Goal: Task Accomplishment & Management: Manage account settings

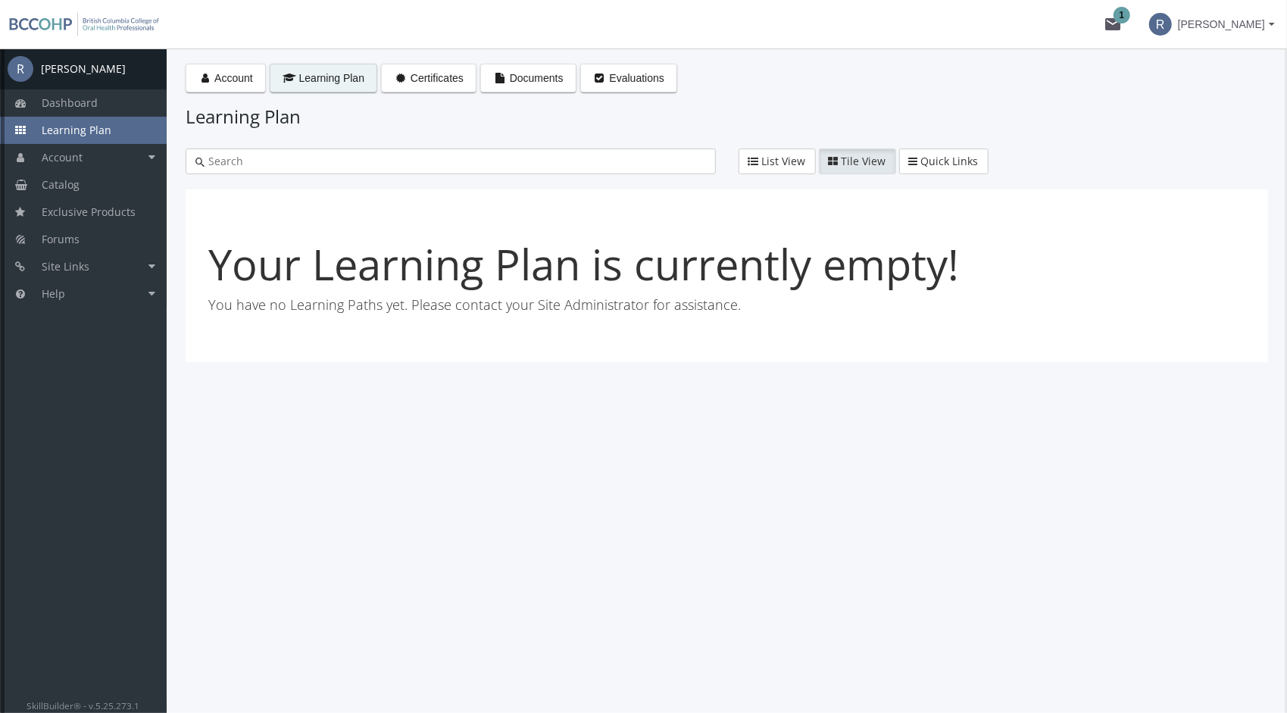
click at [78, 70] on div "[PERSON_NAME]" at bounding box center [83, 68] width 85 height 15
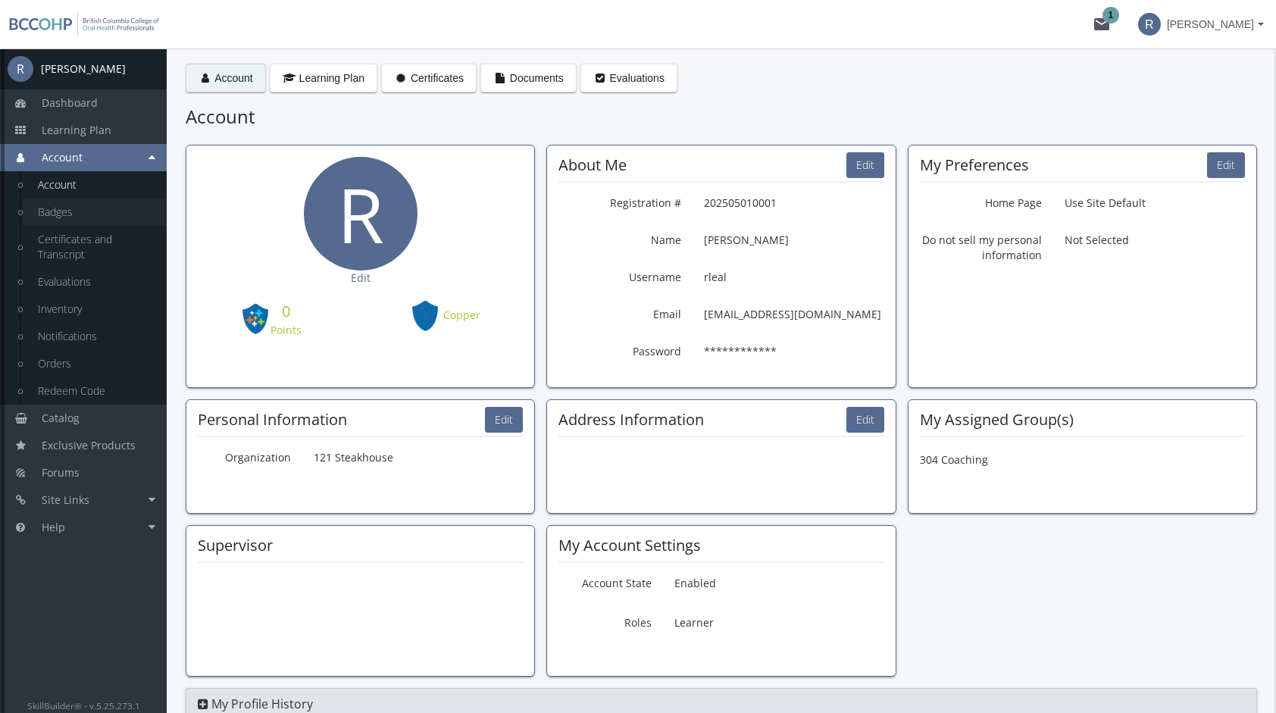
click at [61, 207] on link "Badges" at bounding box center [95, 212] width 144 height 27
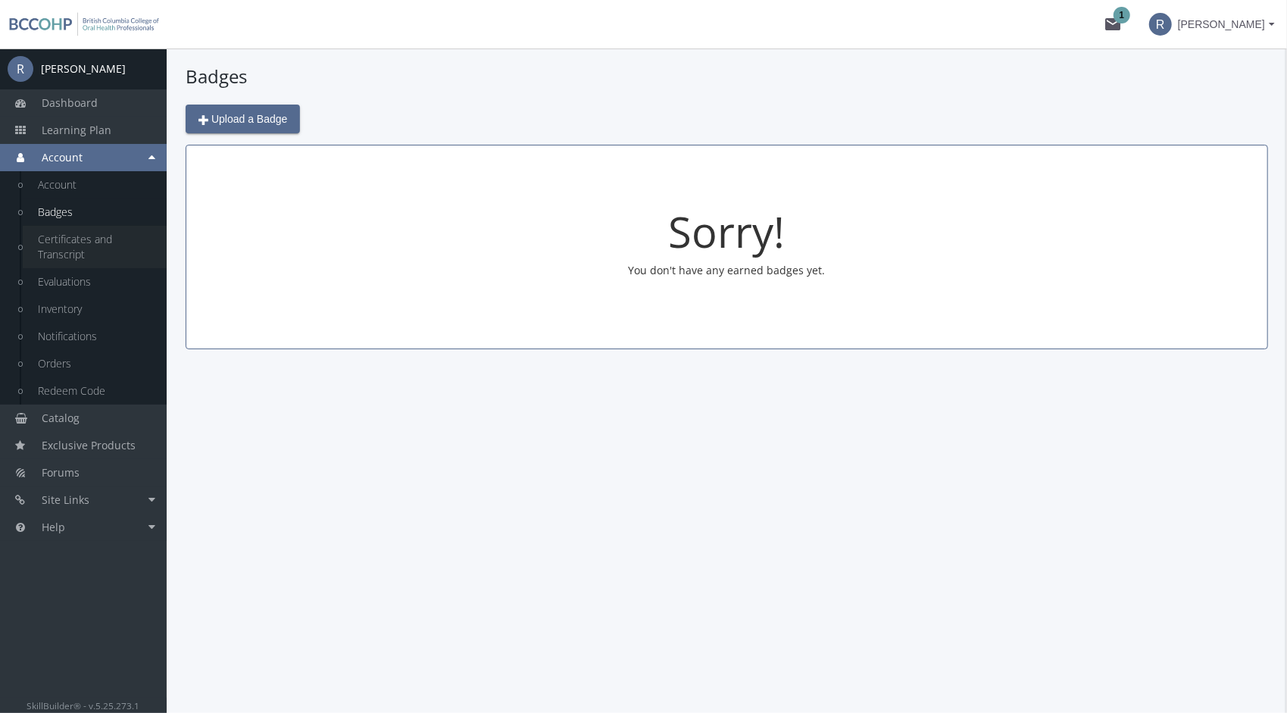
click at [97, 241] on link "Certificates and Transcript" at bounding box center [95, 247] width 144 height 42
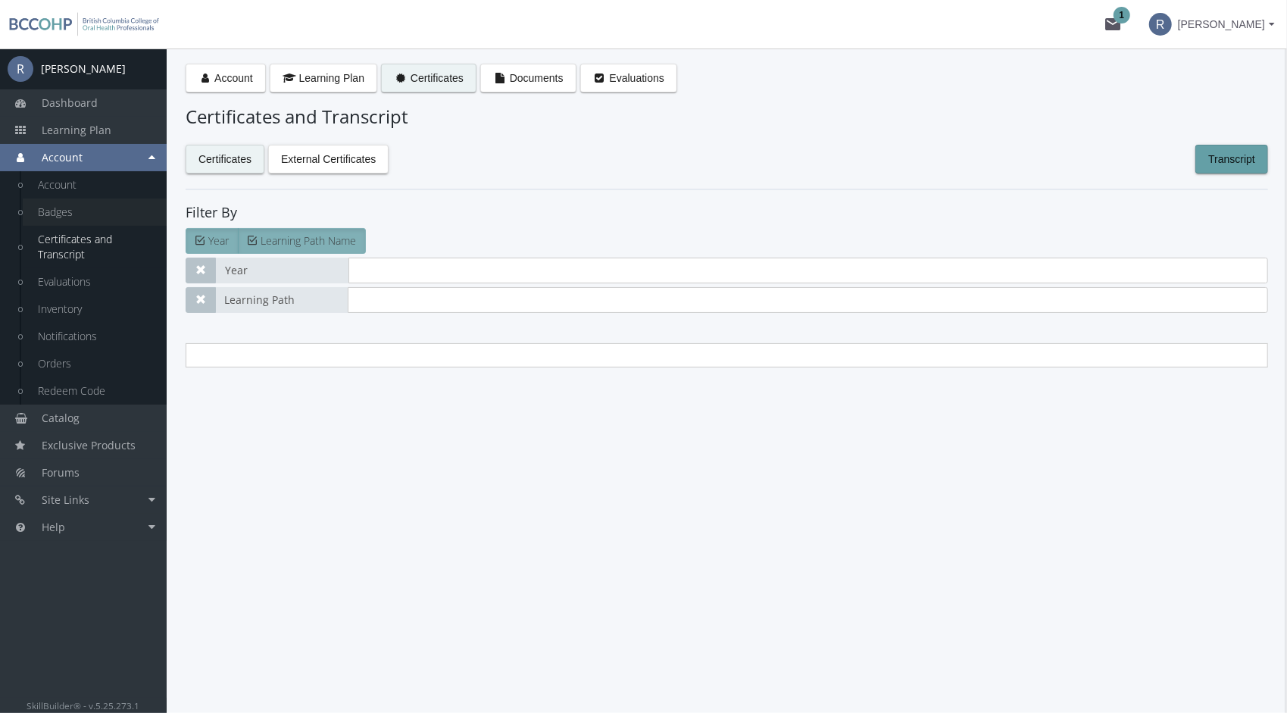
click at [89, 217] on link "Badges" at bounding box center [95, 212] width 144 height 27
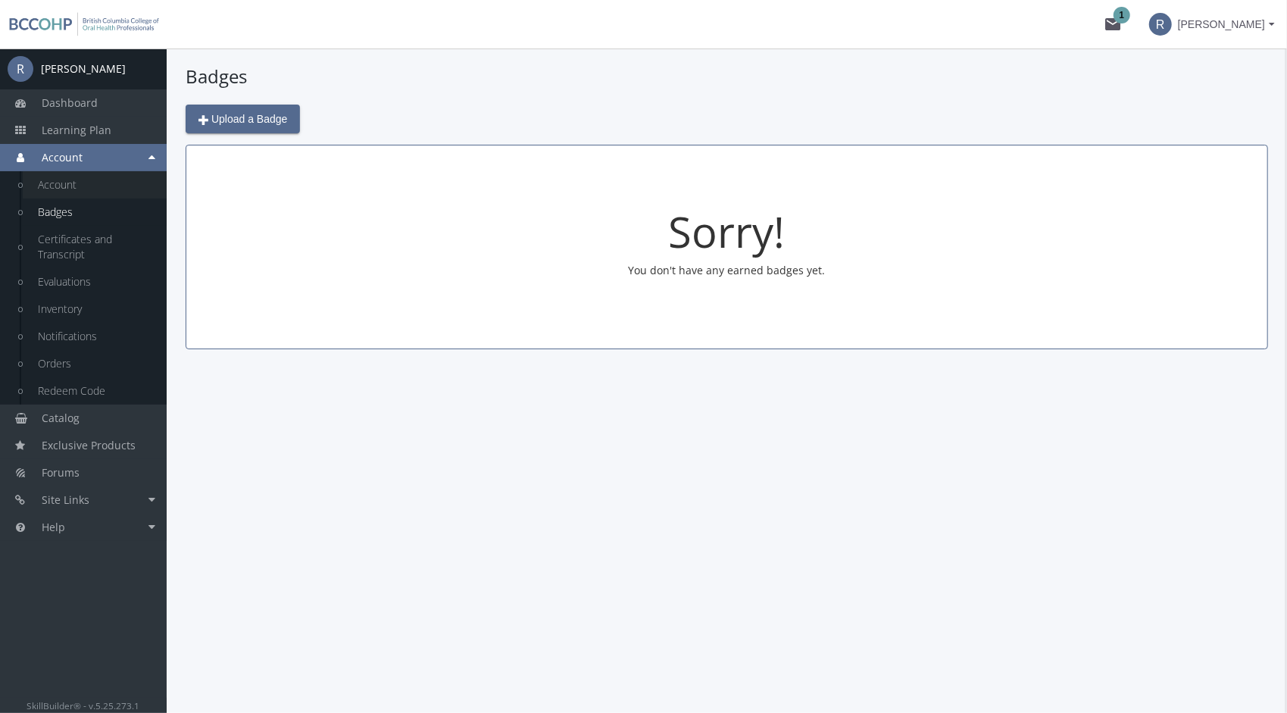
click at [90, 185] on link "Account" at bounding box center [95, 184] width 144 height 27
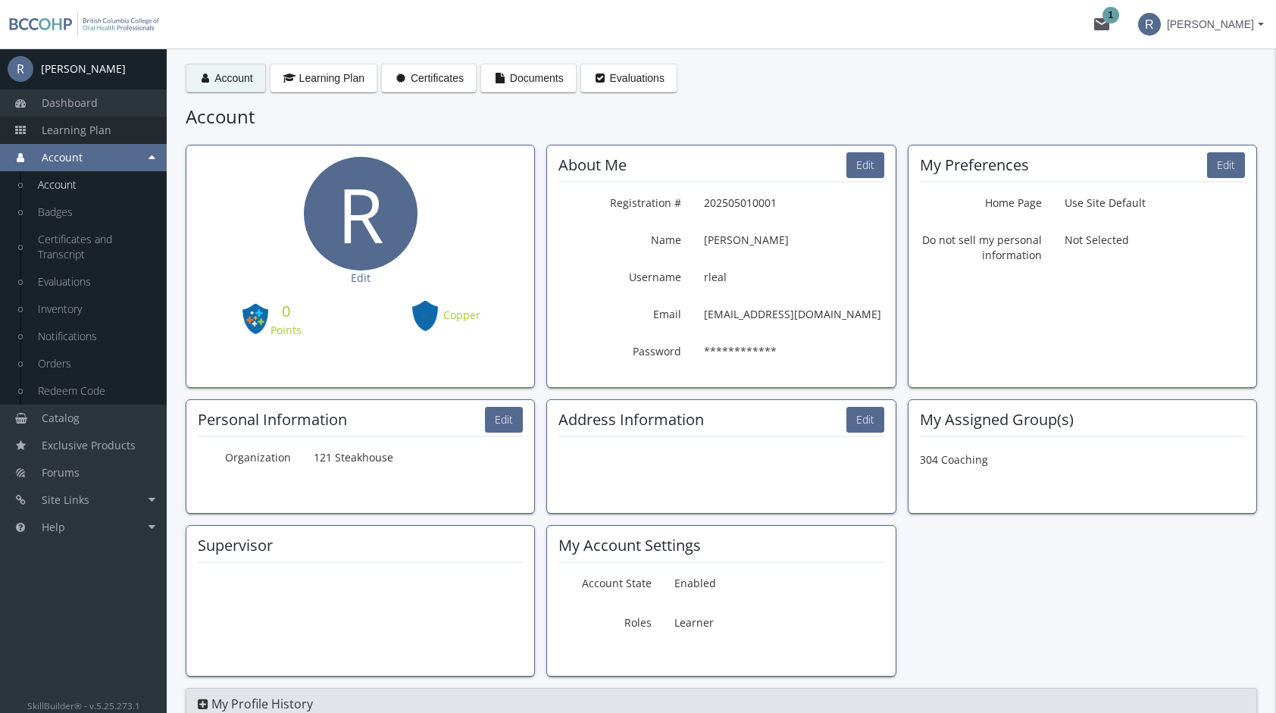
click at [95, 131] on span "Learning Plan" at bounding box center [77, 130] width 70 height 14
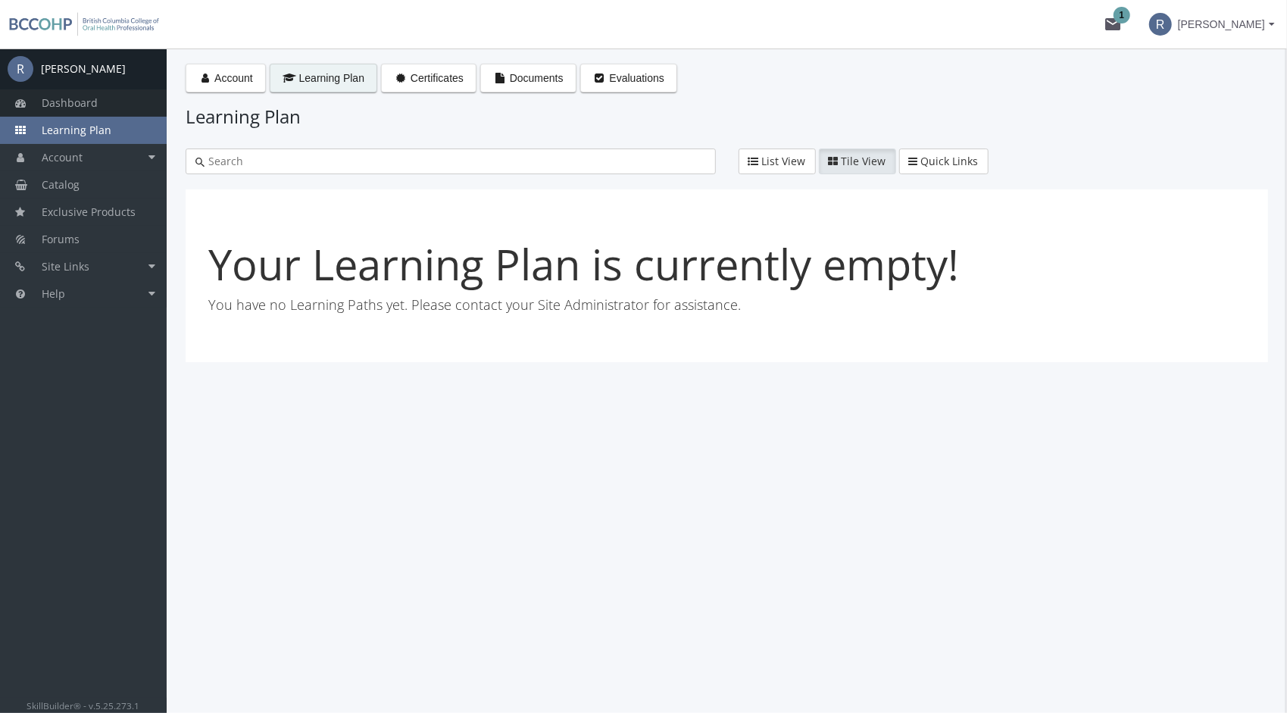
click at [67, 103] on span "Dashboard" at bounding box center [70, 102] width 56 height 14
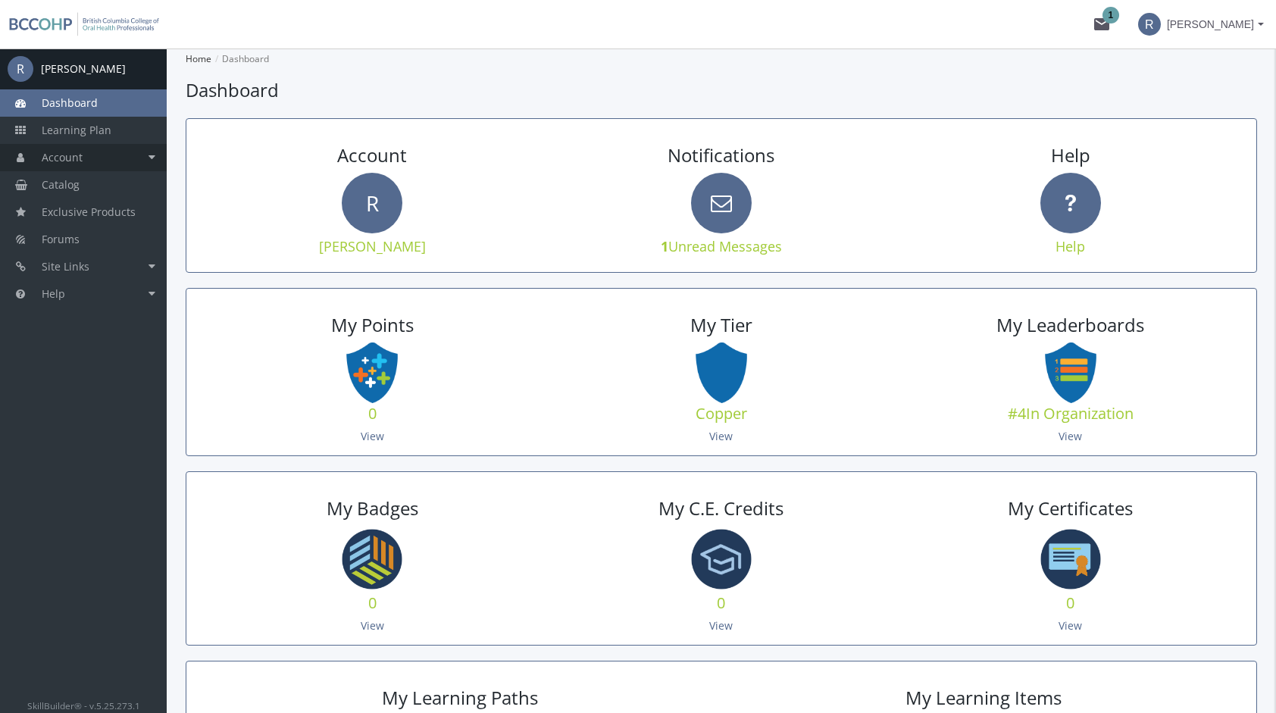
click at [64, 153] on span "Account" at bounding box center [62, 157] width 41 height 14
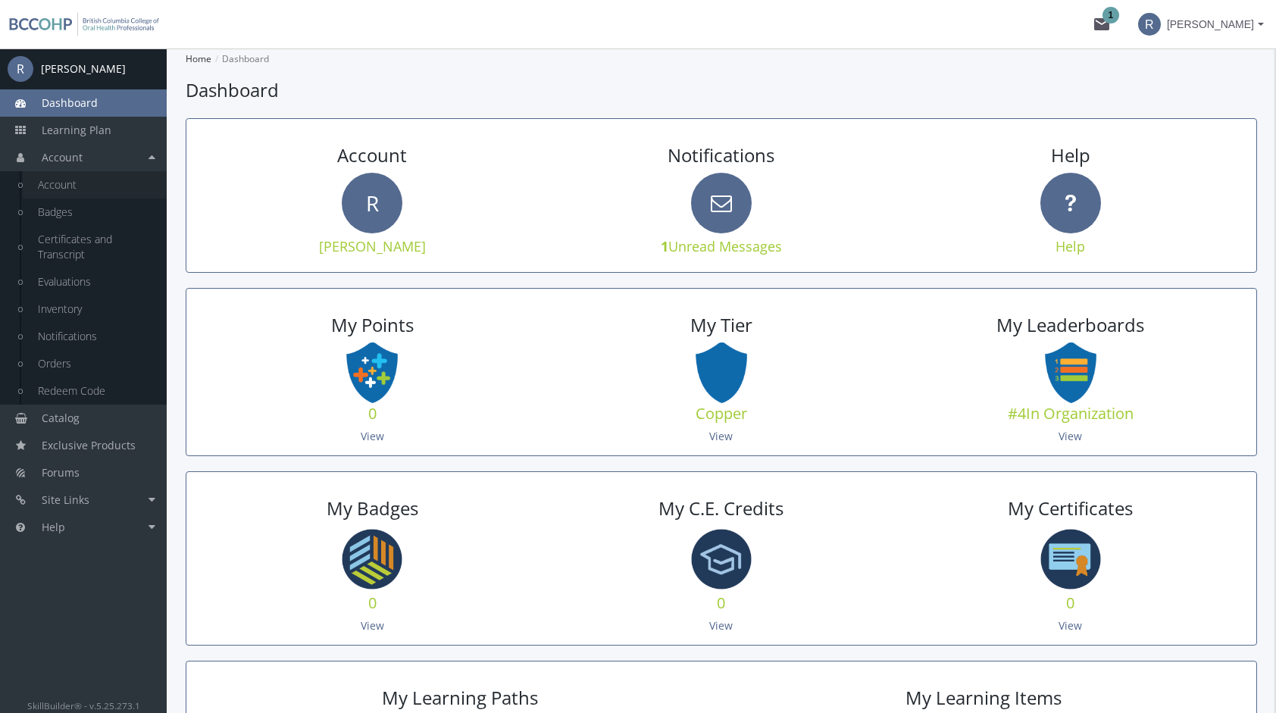
click at [95, 184] on link "Account" at bounding box center [95, 184] width 144 height 27
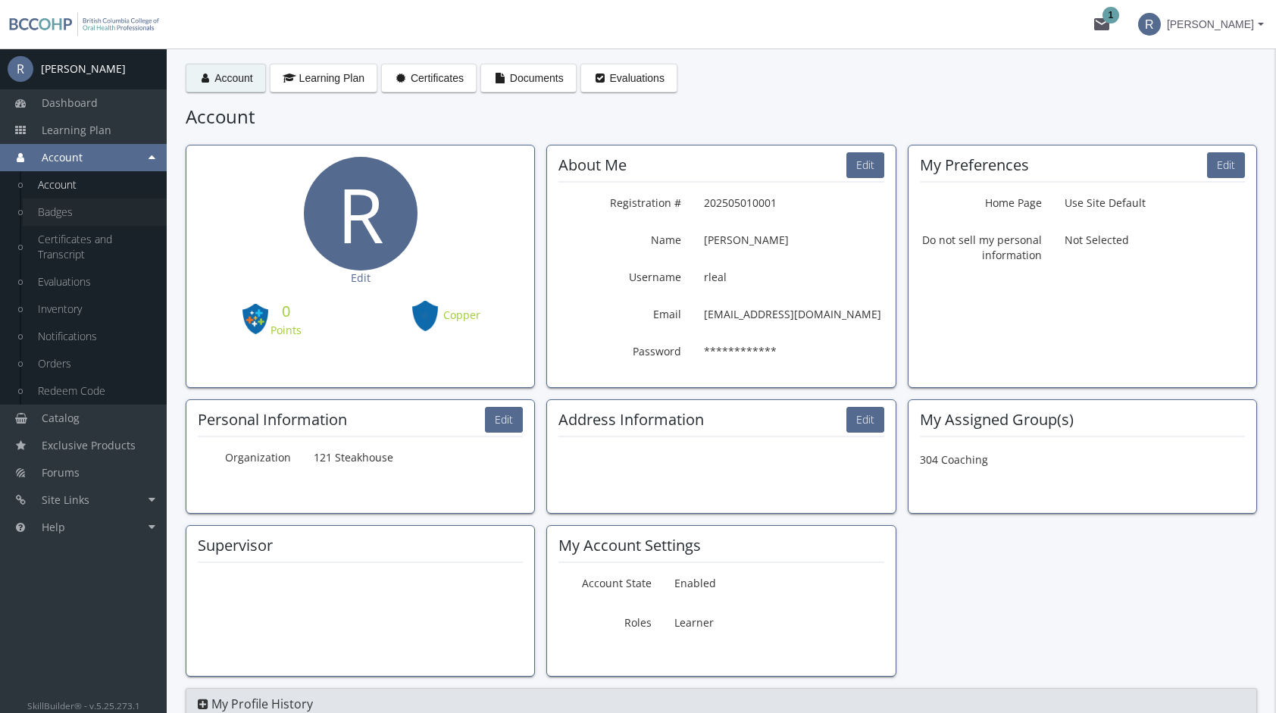
click at [94, 211] on link "Badges" at bounding box center [95, 212] width 144 height 27
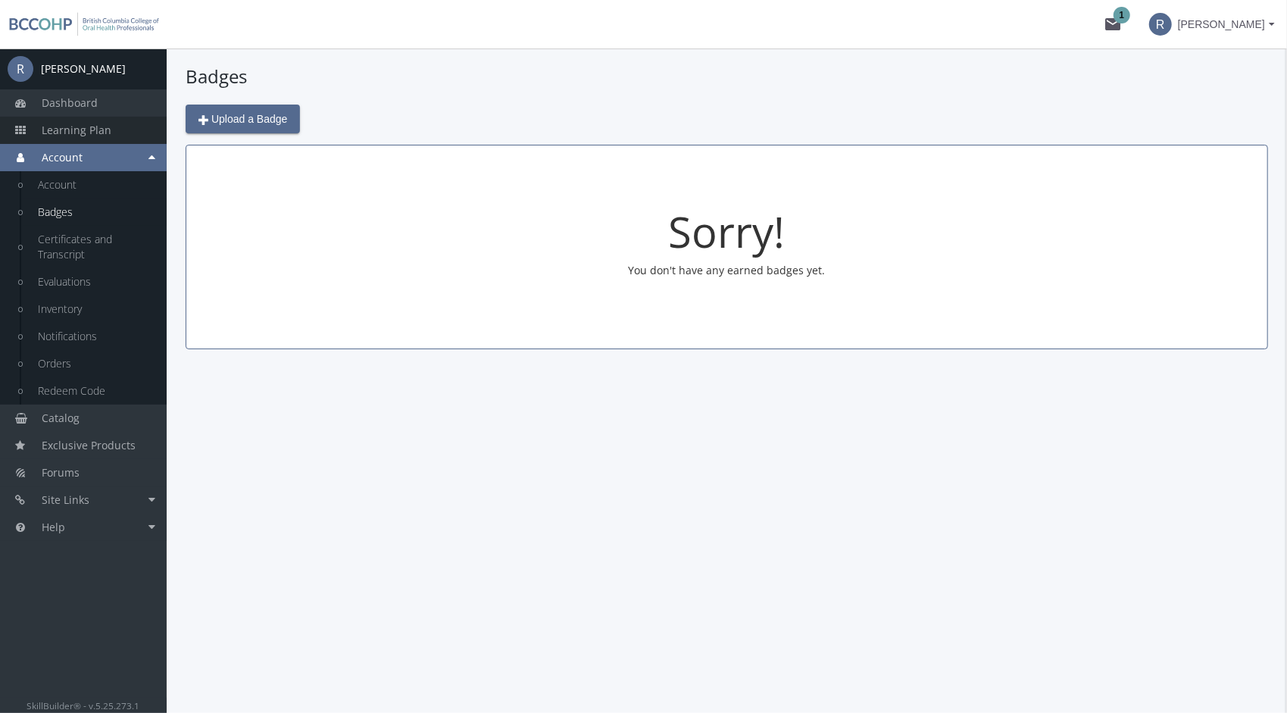
click at [105, 126] on span "Learning Plan" at bounding box center [77, 130] width 70 height 14
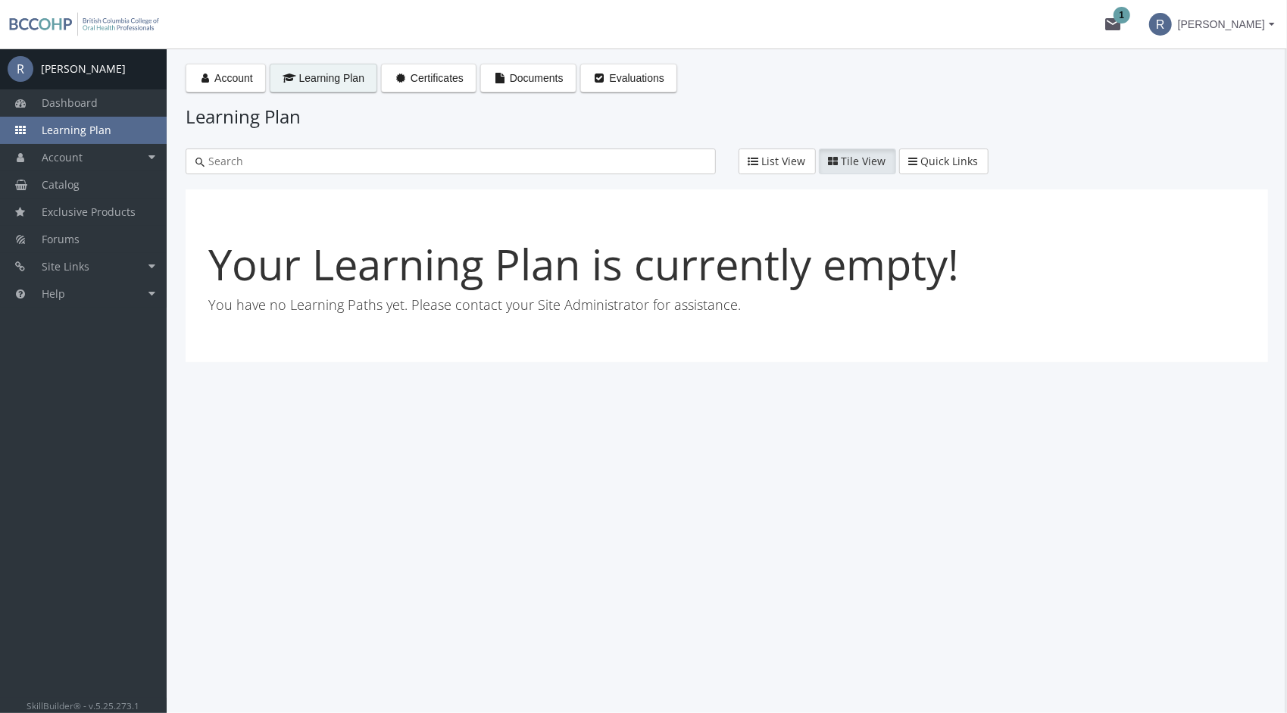
click at [1193, 38] on button "R [PERSON_NAME]" at bounding box center [1212, 24] width 150 height 48
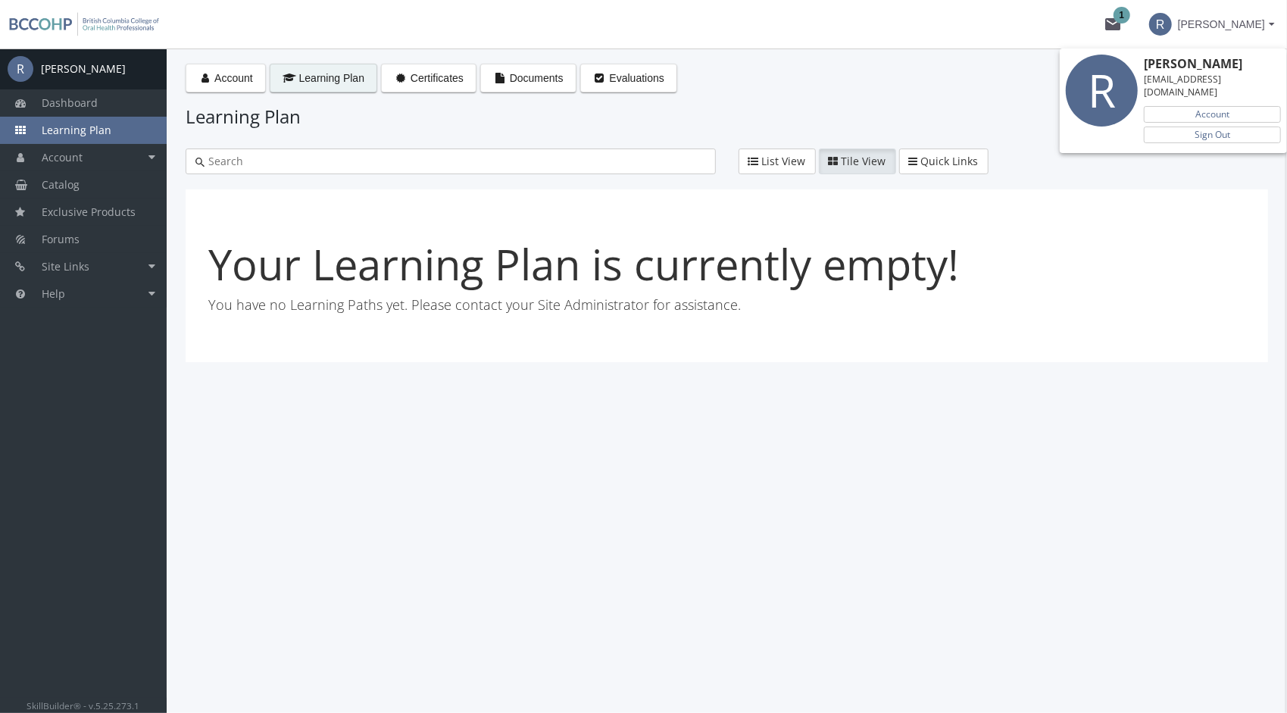
click at [418, 218] on div at bounding box center [643, 356] width 1287 height 713
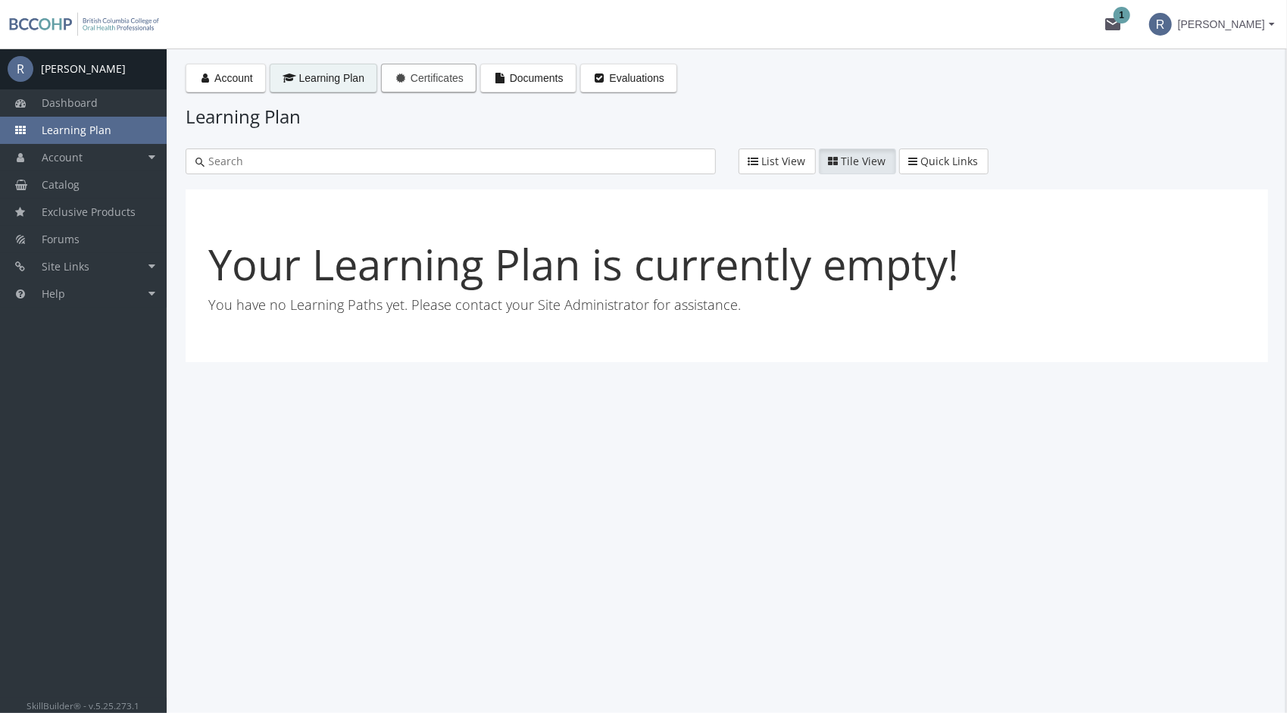
click at [439, 78] on span "Certificates" at bounding box center [437, 78] width 53 height 12
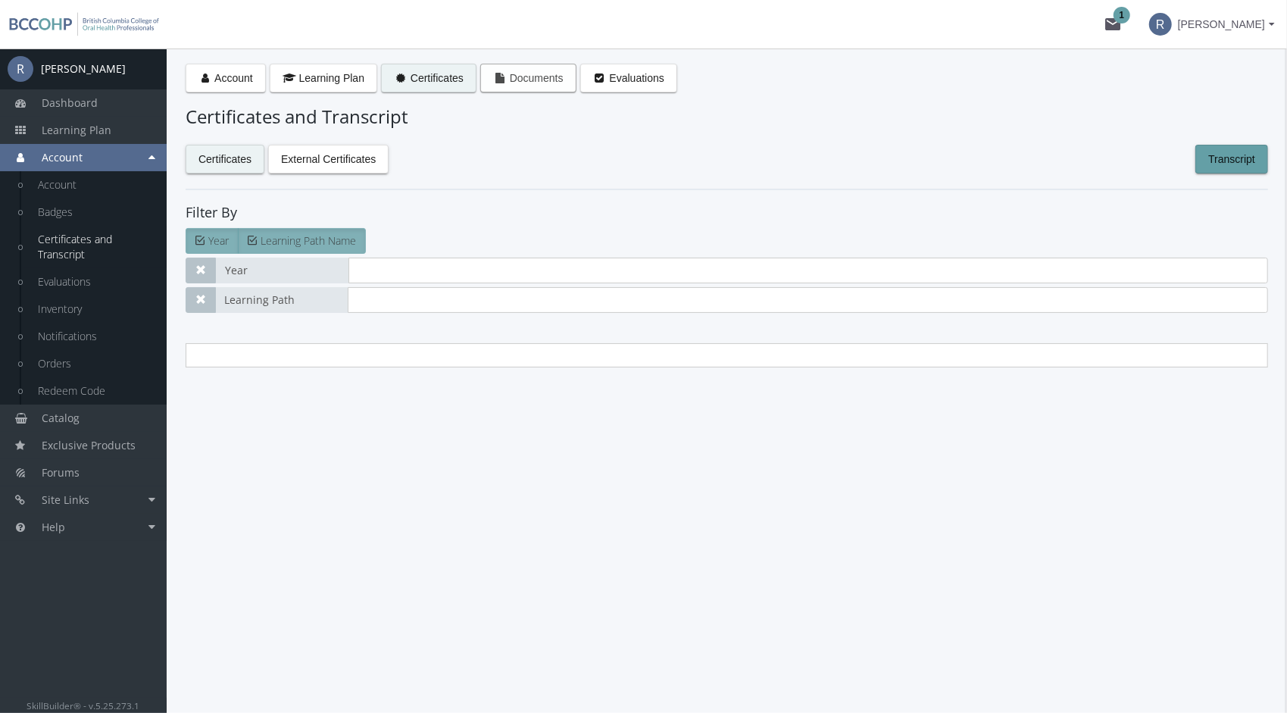
click at [563, 71] on button "Documents" at bounding box center [528, 78] width 96 height 29
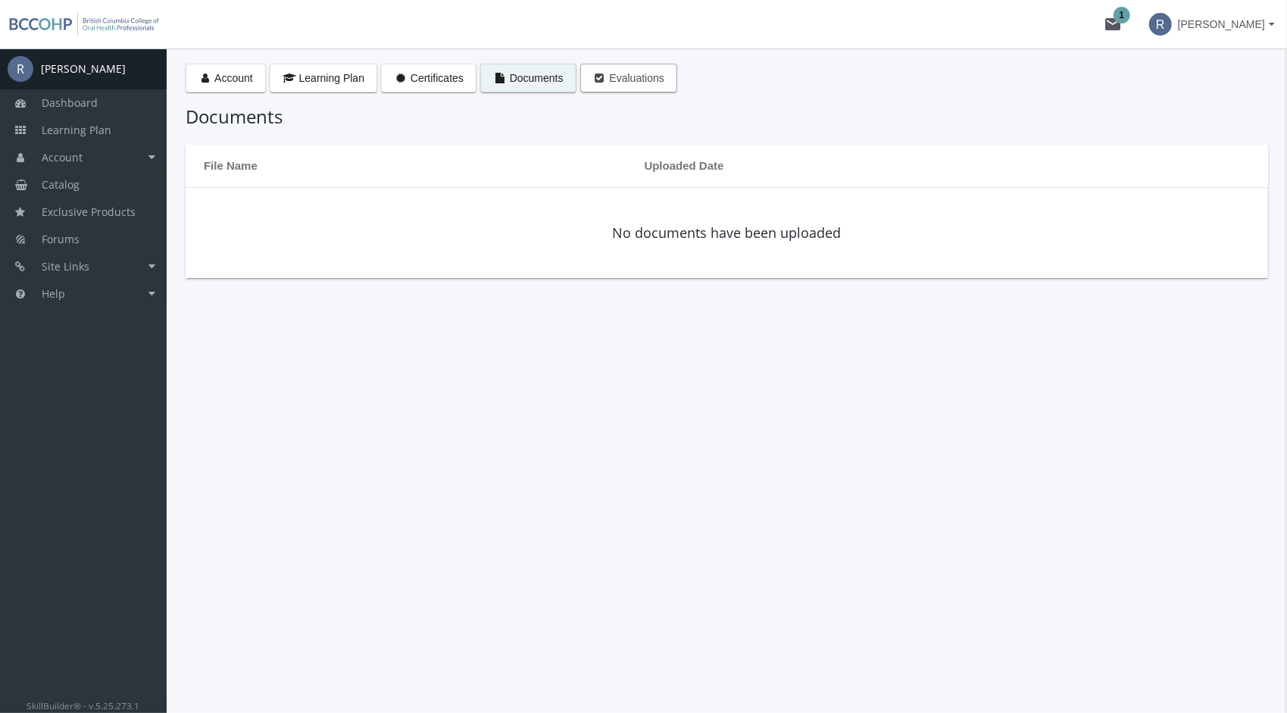
click at [640, 77] on span "Evaluations" at bounding box center [637, 78] width 55 height 12
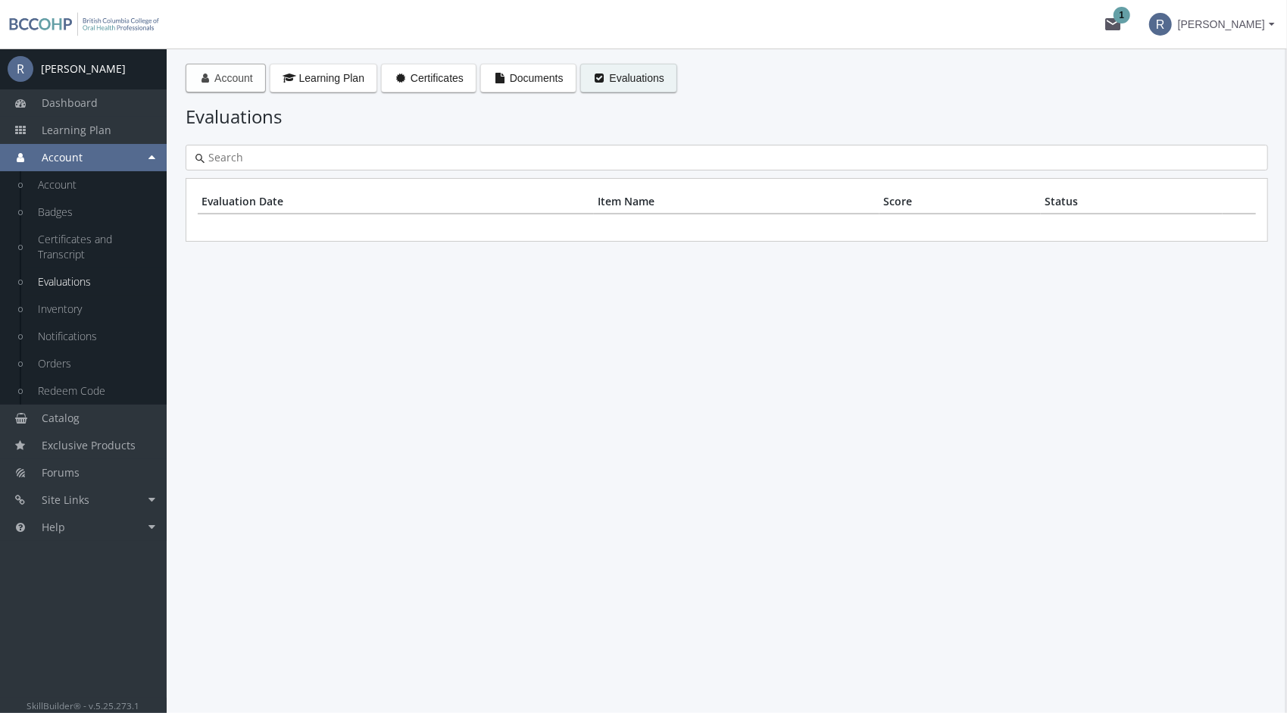
click at [220, 82] on span "Account" at bounding box center [233, 78] width 39 height 12
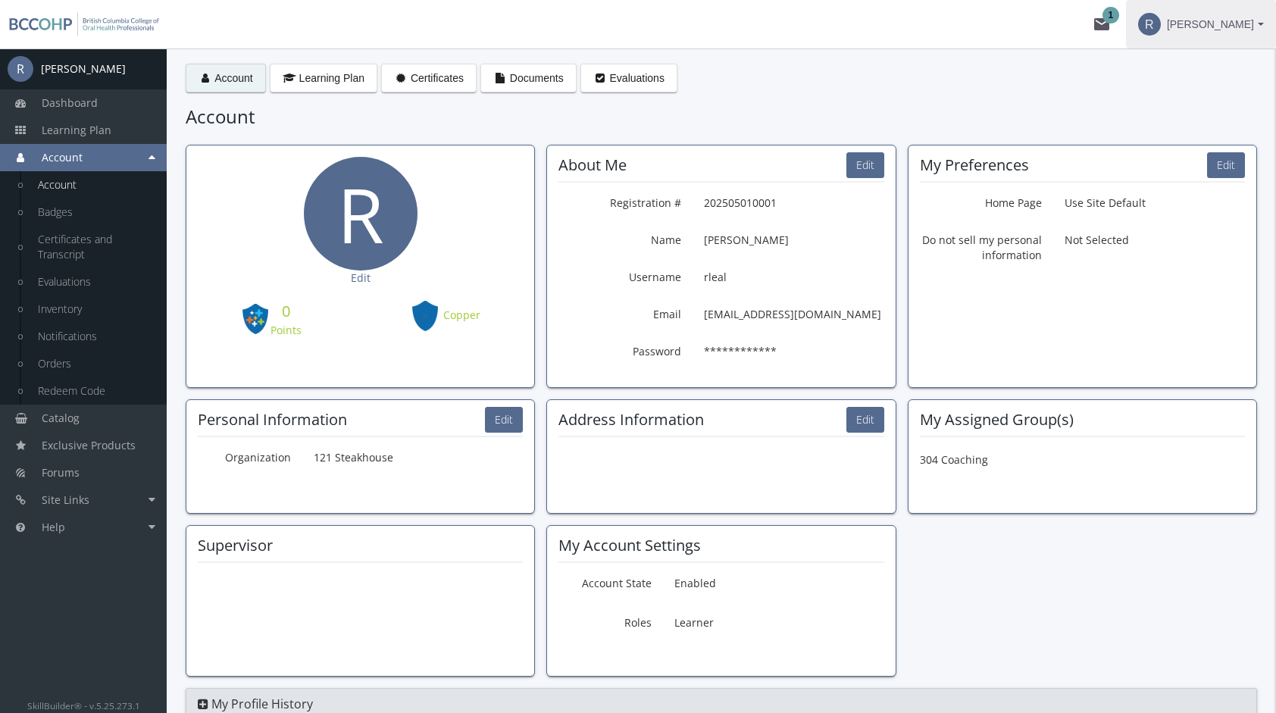
click at [1233, 26] on span "[PERSON_NAME]" at bounding box center [1210, 24] width 87 height 27
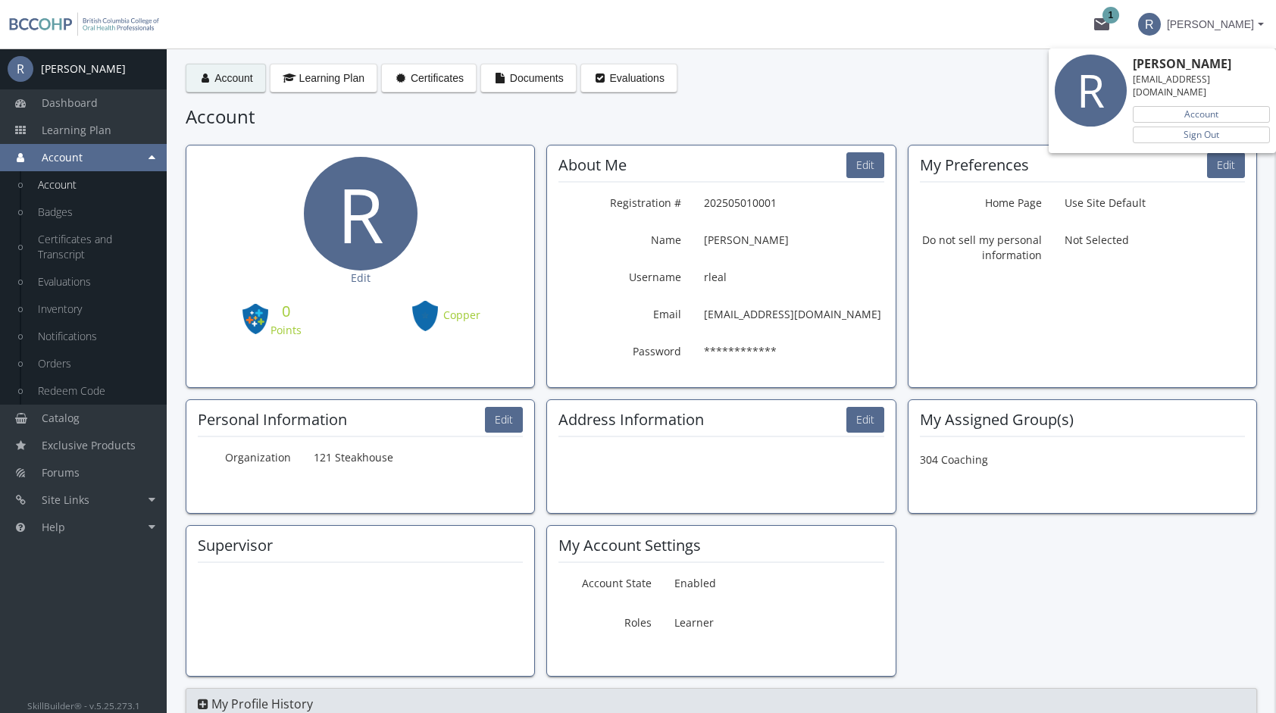
click at [1259, 32] on div at bounding box center [638, 356] width 1276 height 713
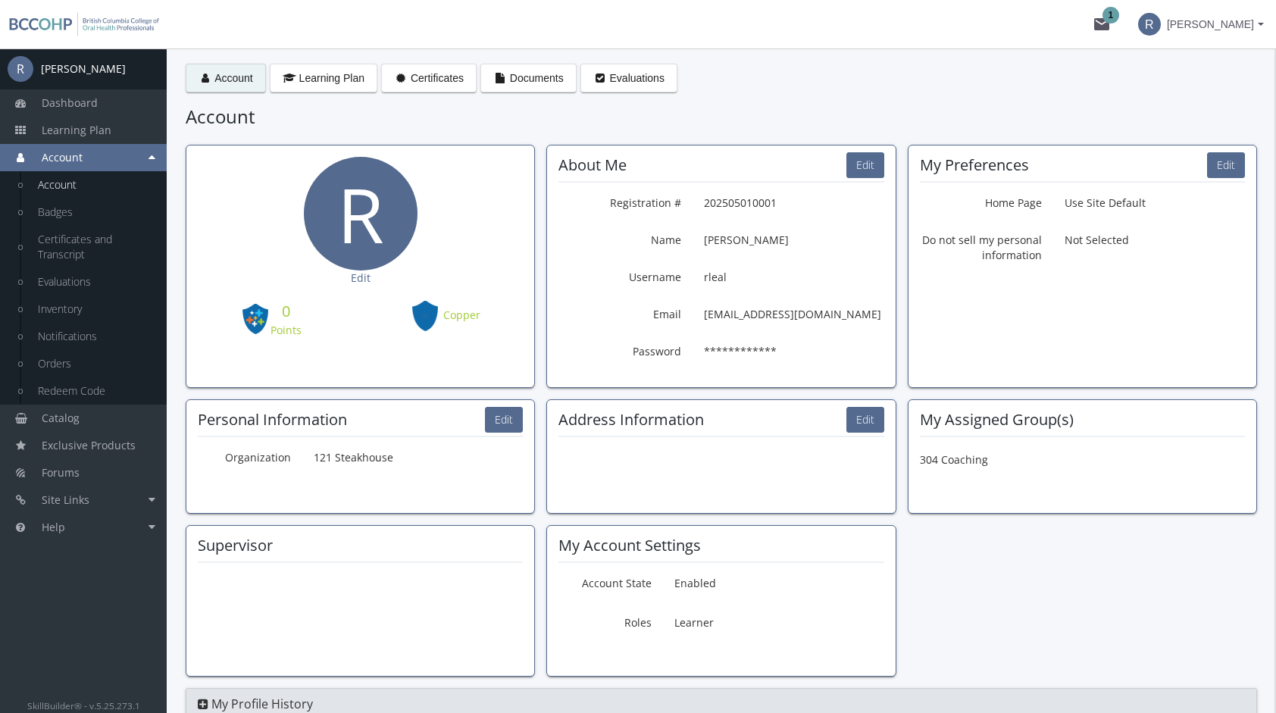
click at [1201, 17] on span "[PERSON_NAME]" at bounding box center [1210, 24] width 87 height 27
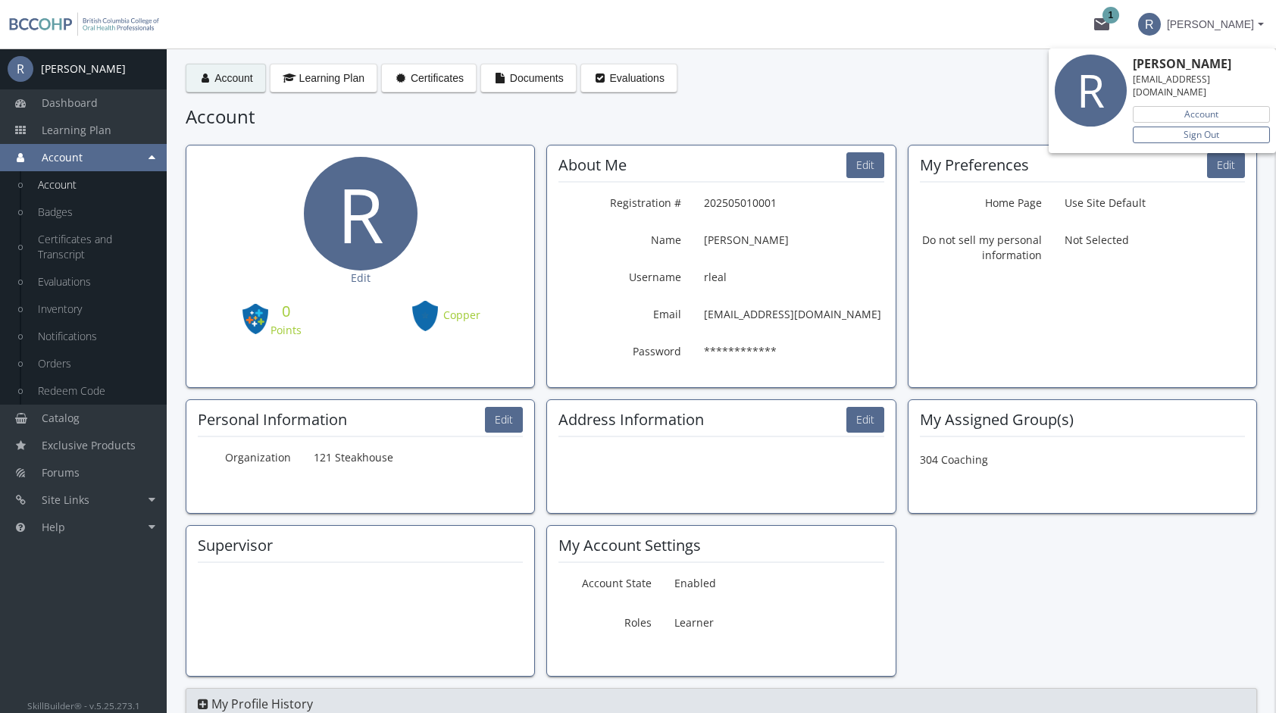
click at [1221, 127] on link "Sign Out" at bounding box center [1201, 135] width 137 height 17
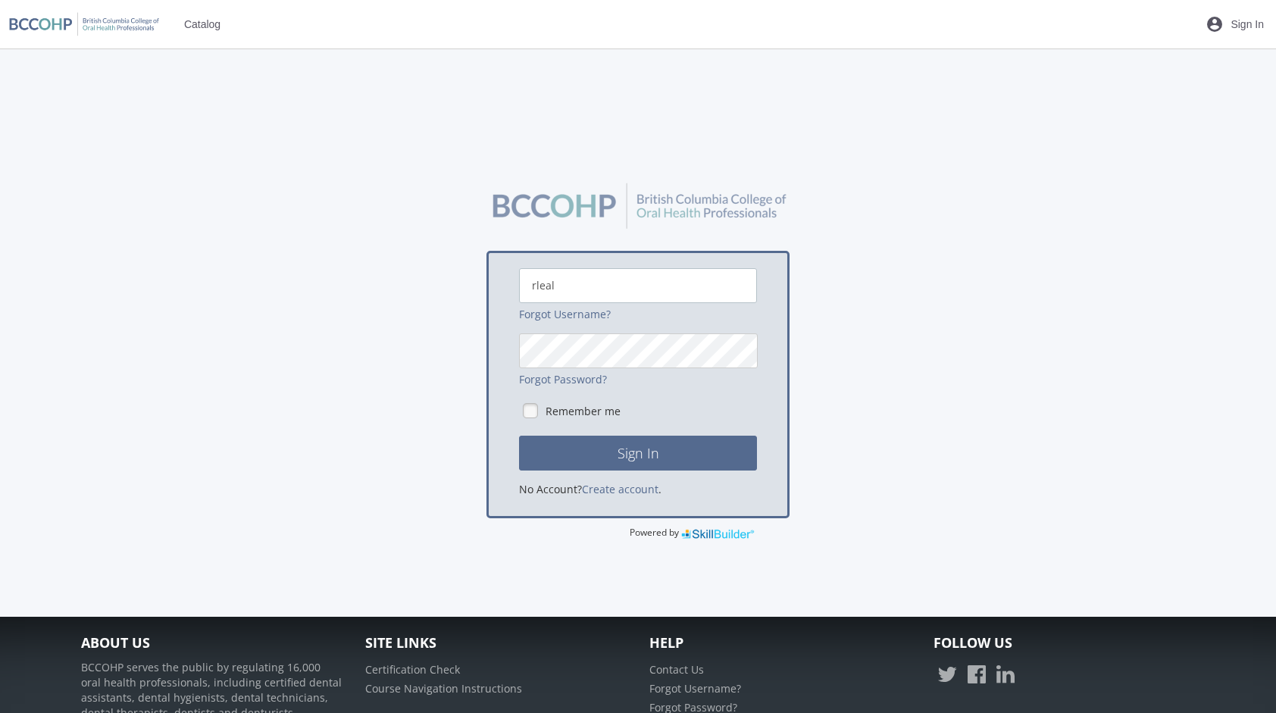
click at [617, 293] on input "rleal" at bounding box center [638, 285] width 238 height 35
type input "[EMAIL_ADDRESS][DOMAIN_NAME]"
click at [648, 438] on button "Sign In" at bounding box center [638, 453] width 238 height 35
